Goal: Check status: Check status

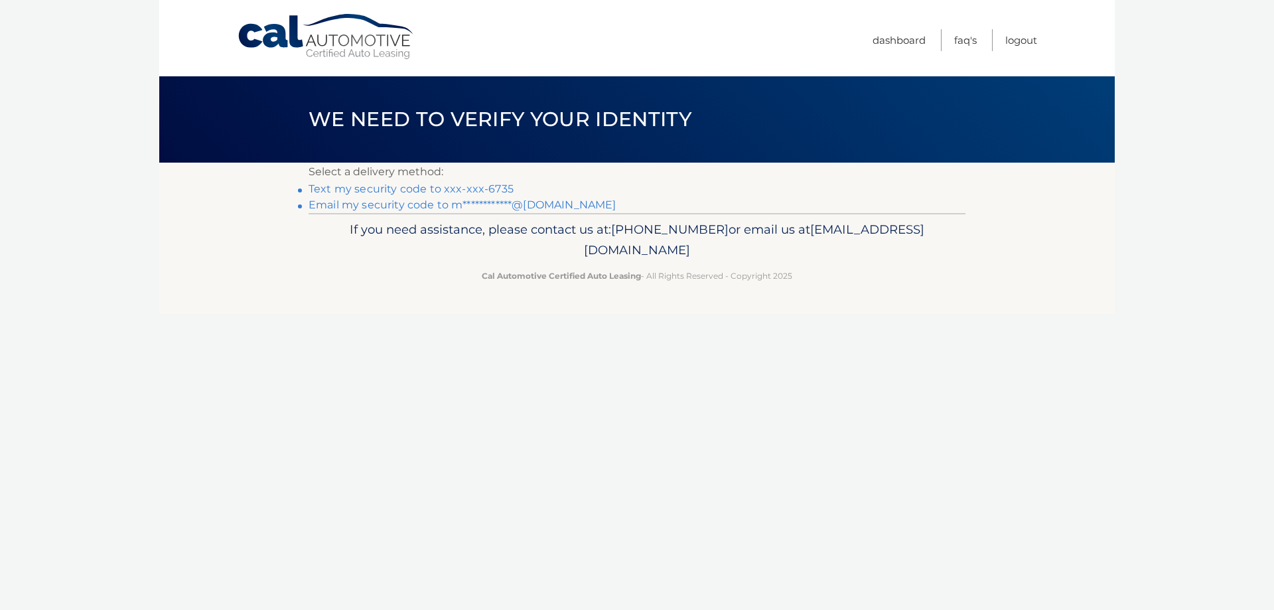
click at [428, 182] on li "Text my security code to xxx-xxx-6735" at bounding box center [637, 189] width 657 height 16
click at [426, 188] on link "Text my security code to xxx-xxx-6735" at bounding box center [411, 188] width 205 height 13
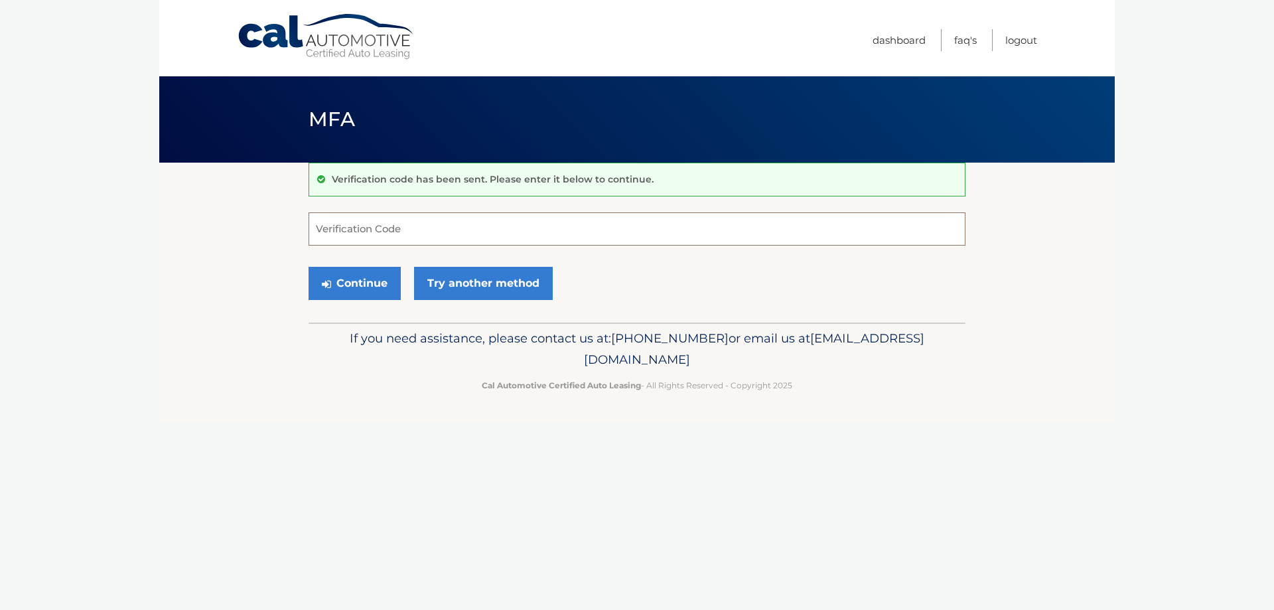
click at [396, 223] on input "Verification Code" at bounding box center [637, 228] width 657 height 33
type input "698552"
click at [309, 267] on button "Continue" at bounding box center [355, 283] width 92 height 33
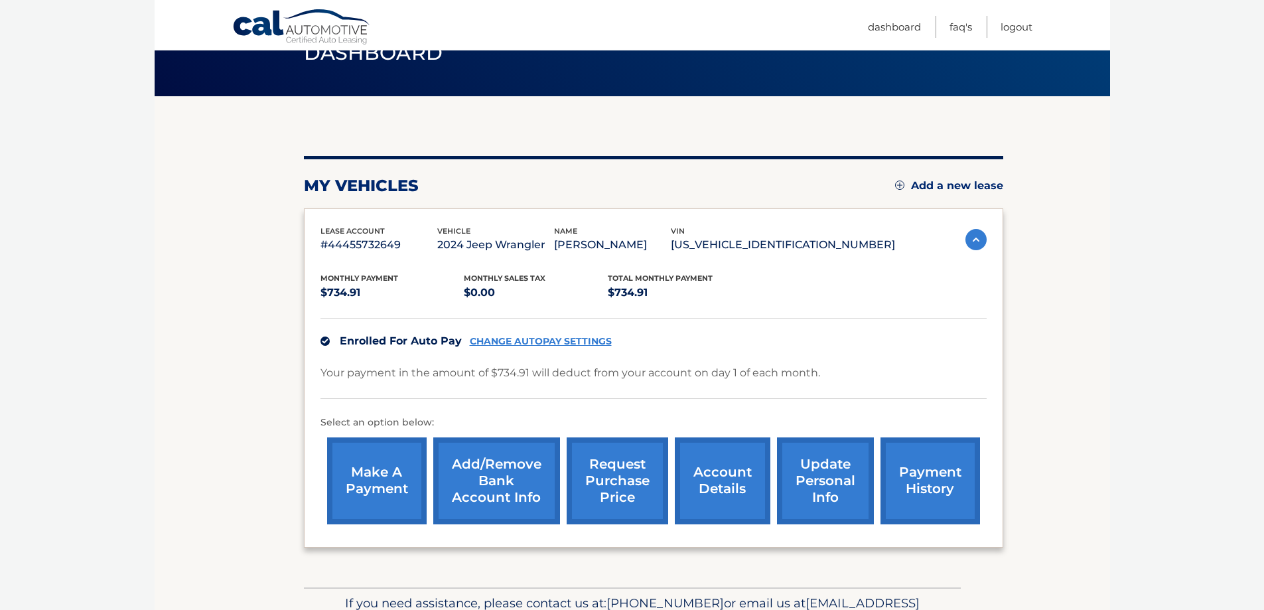
scroll to position [133, 0]
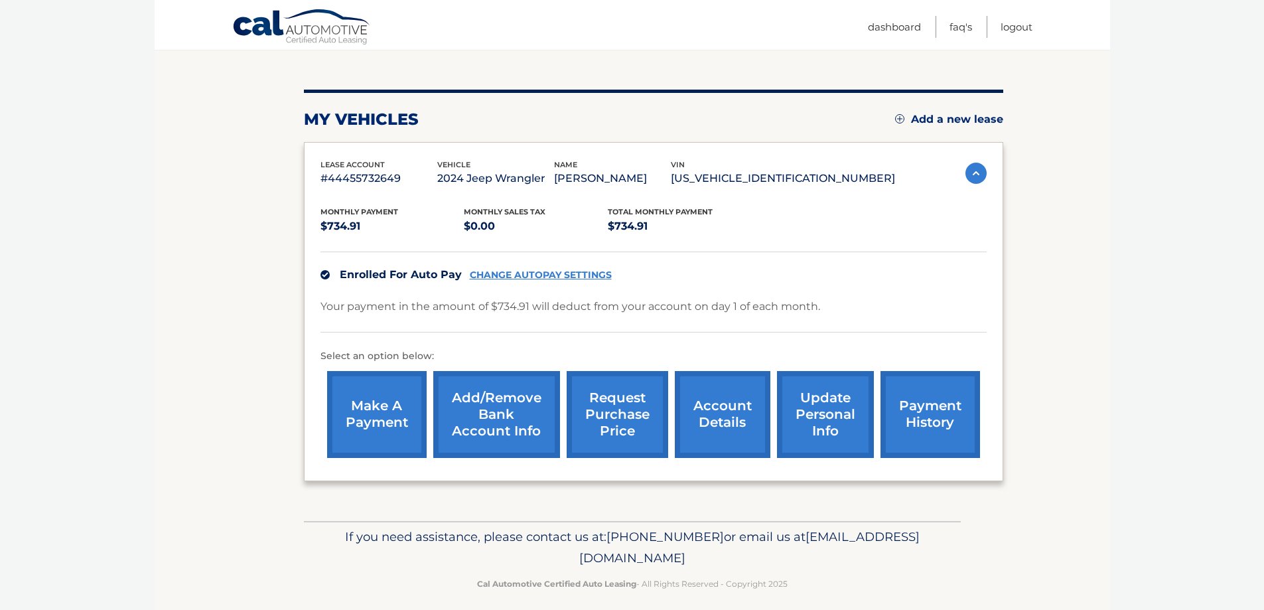
click at [720, 421] on link "account details" at bounding box center [723, 414] width 96 height 87
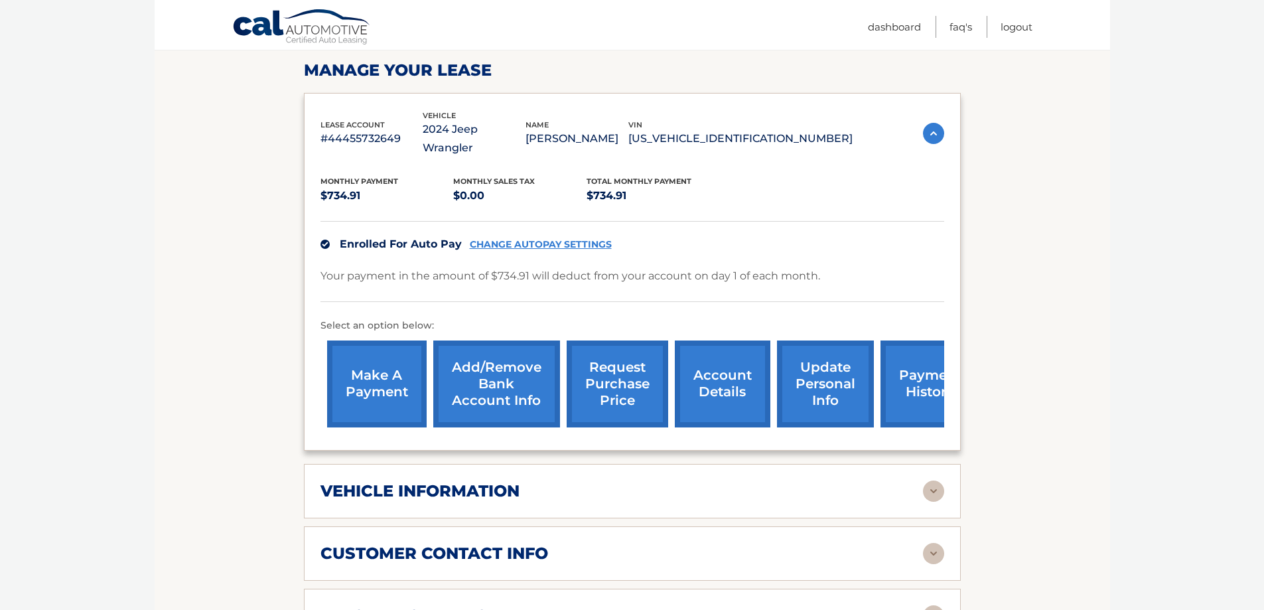
scroll to position [464, 0]
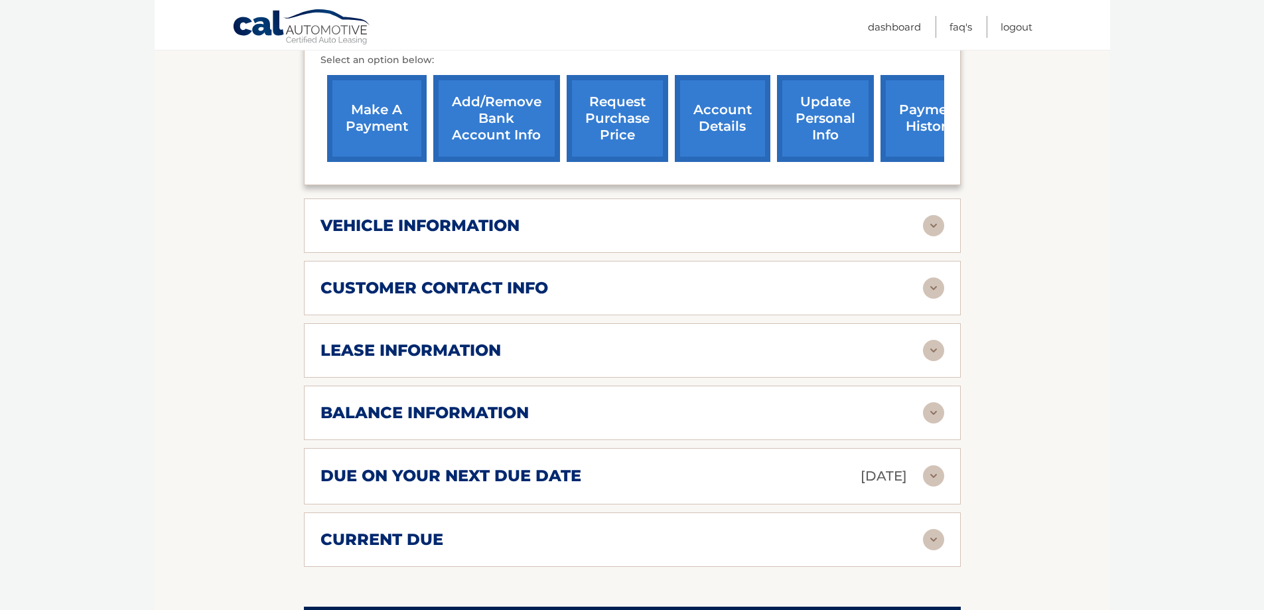
click at [639, 403] on div "balance information" at bounding box center [621, 413] width 602 height 20
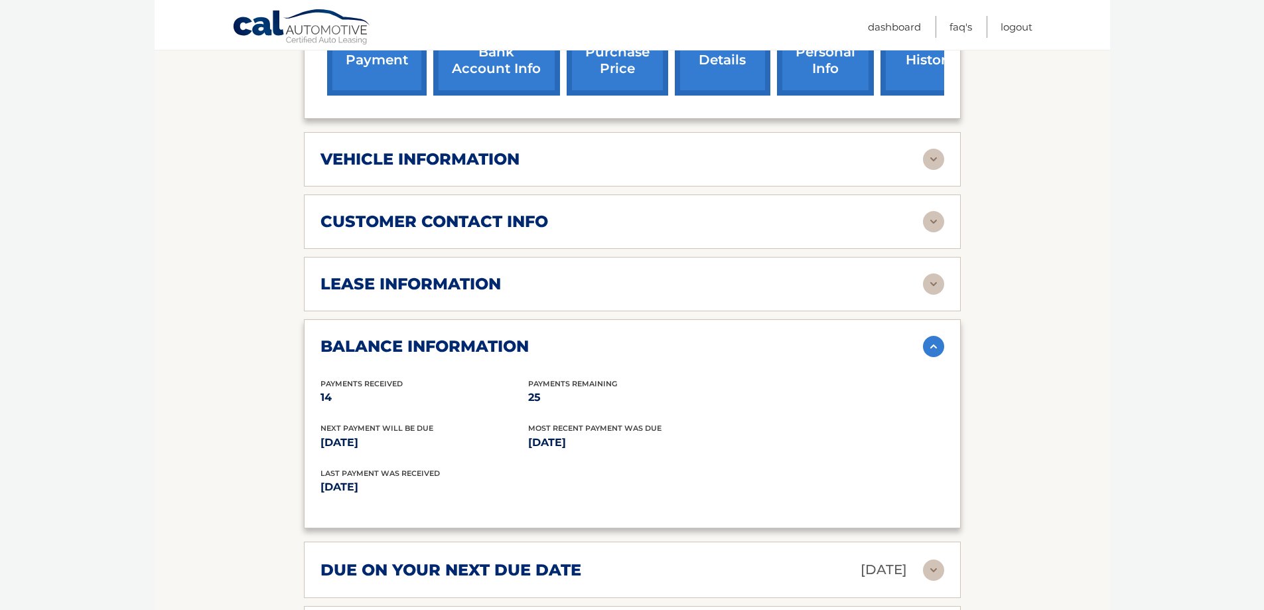
scroll to position [597, 0]
